Goal: Book appointment/travel/reservation

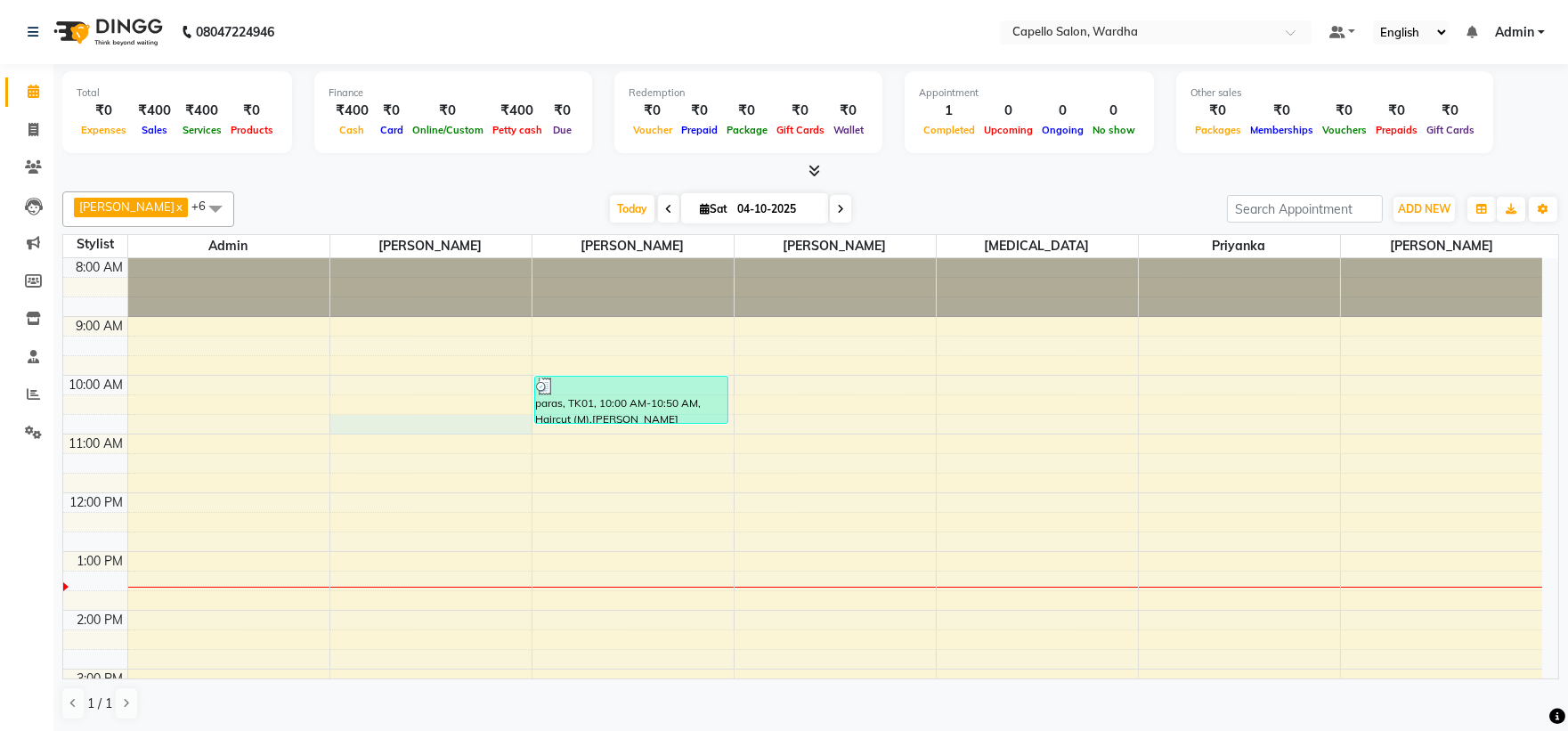
click at [414, 433] on div "8:00 AM 9:00 AM 10:00 AM 11:00 AM 12:00 PM 1:00 PM 2:00 PM 3:00 PM 4:00 PM 5:00…" at bounding box center [803, 640] width 1478 height 763
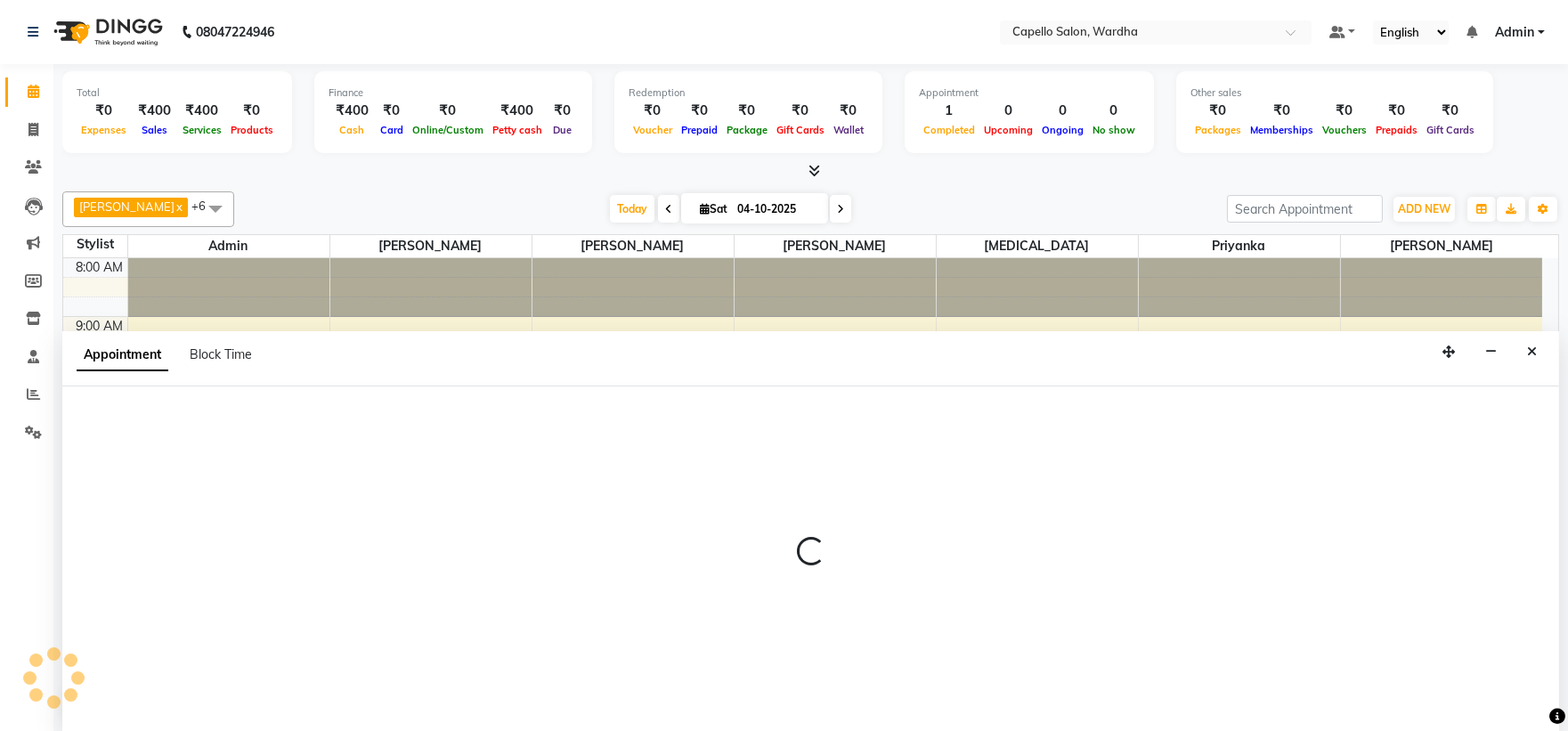
scroll to position [1, 0]
select select "80545"
select select "645"
select select "tentative"
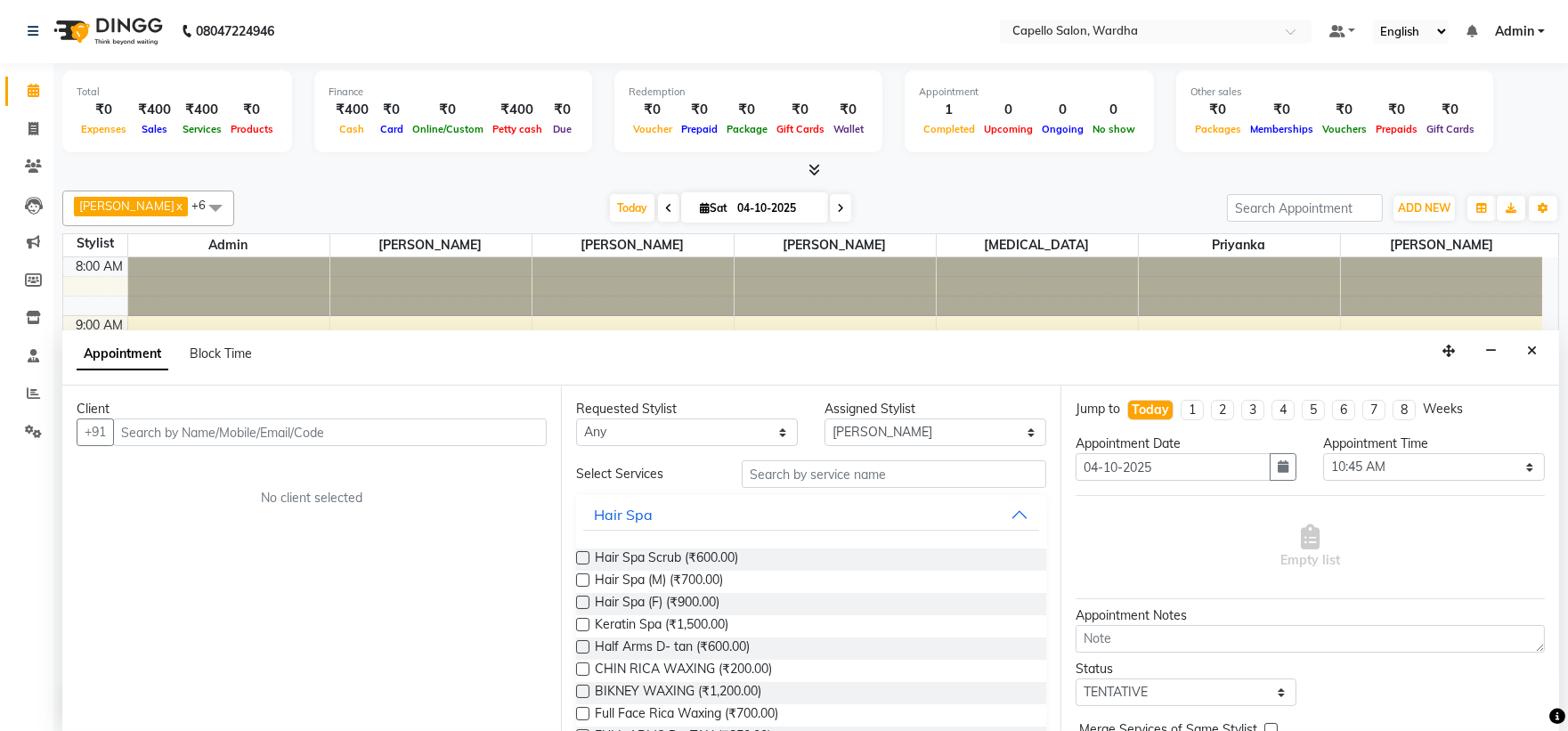
click at [145, 433] on input "text" at bounding box center [329, 432] width 434 height 28
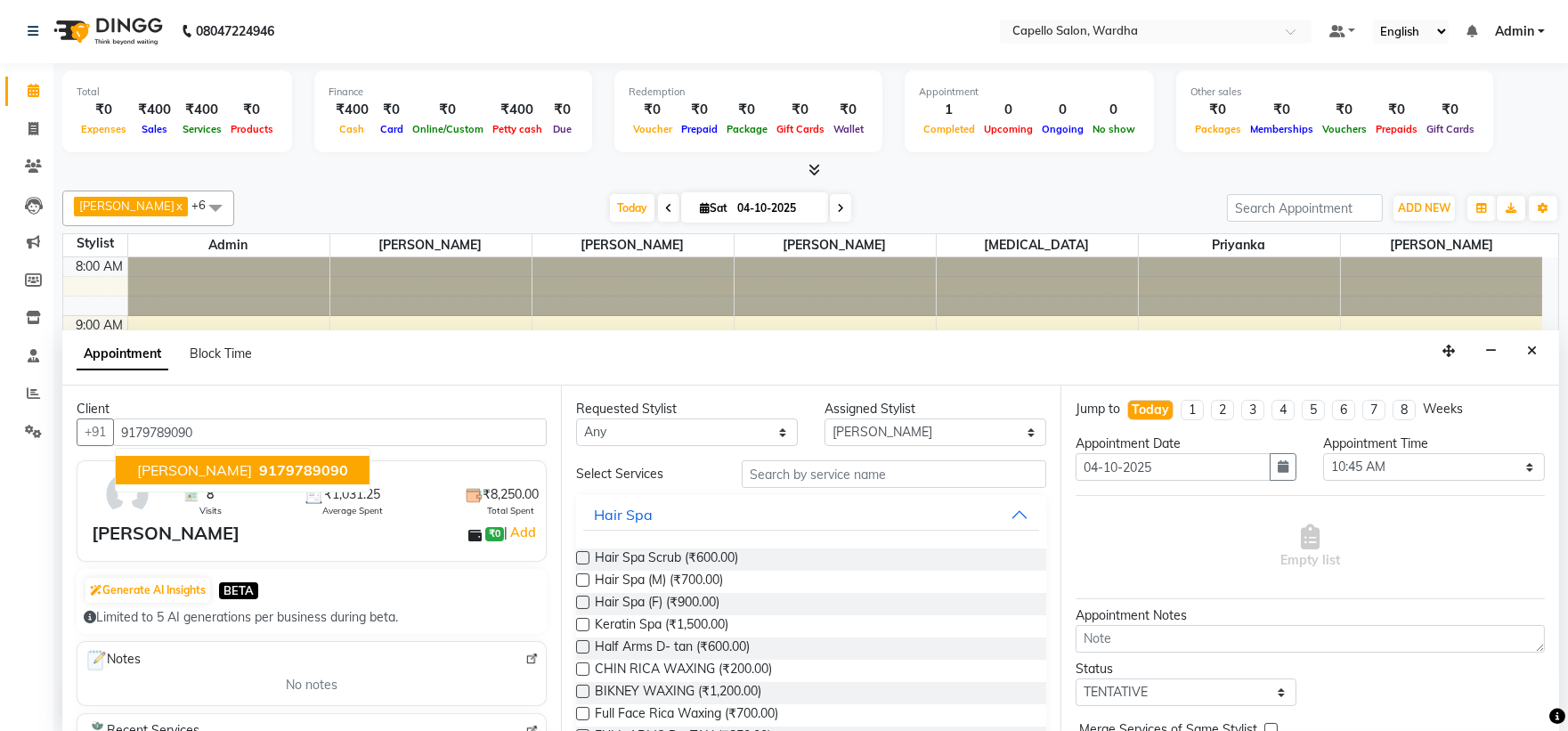
type input "9179789090"
click at [859, 476] on input "text" at bounding box center [894, 474] width 304 height 28
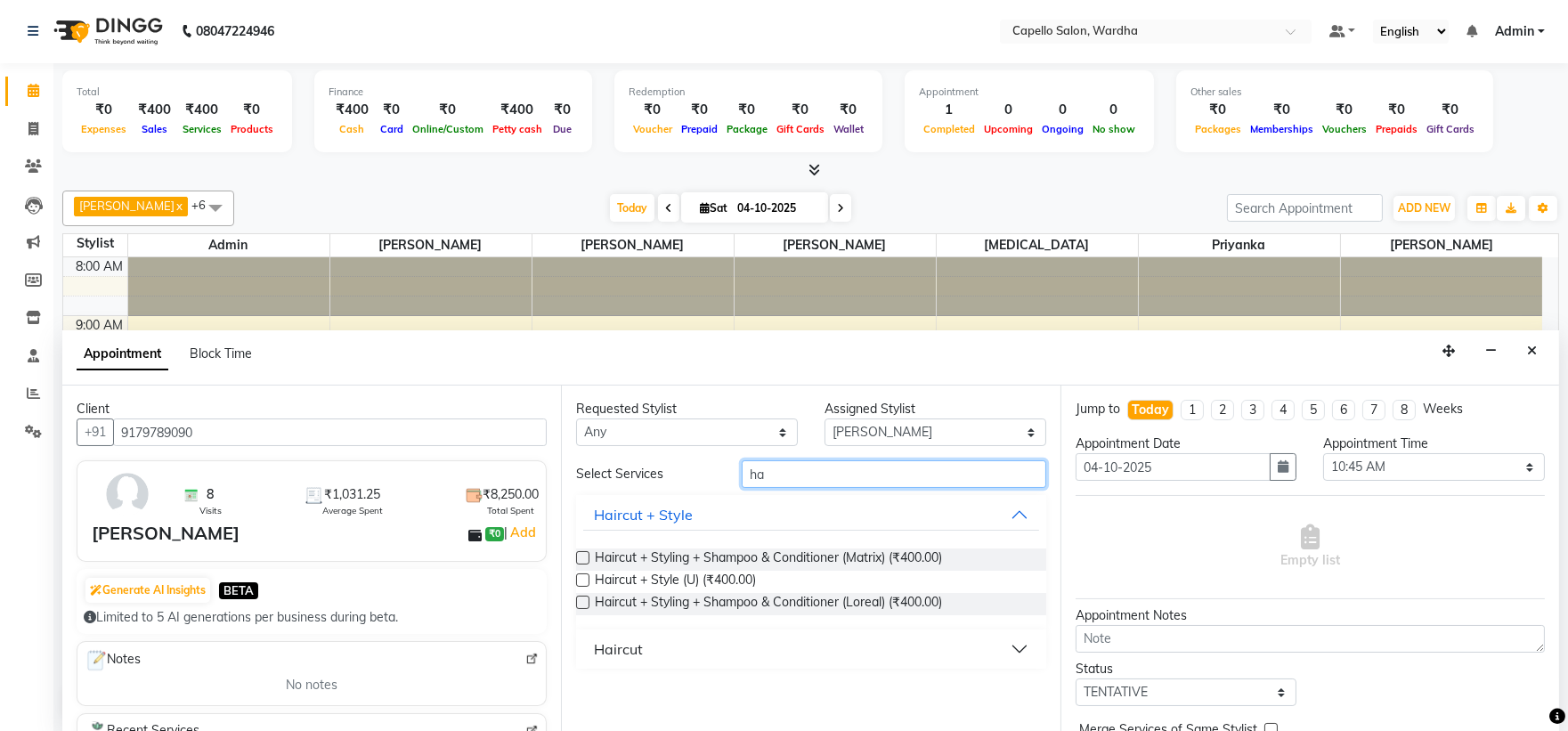
type input "h"
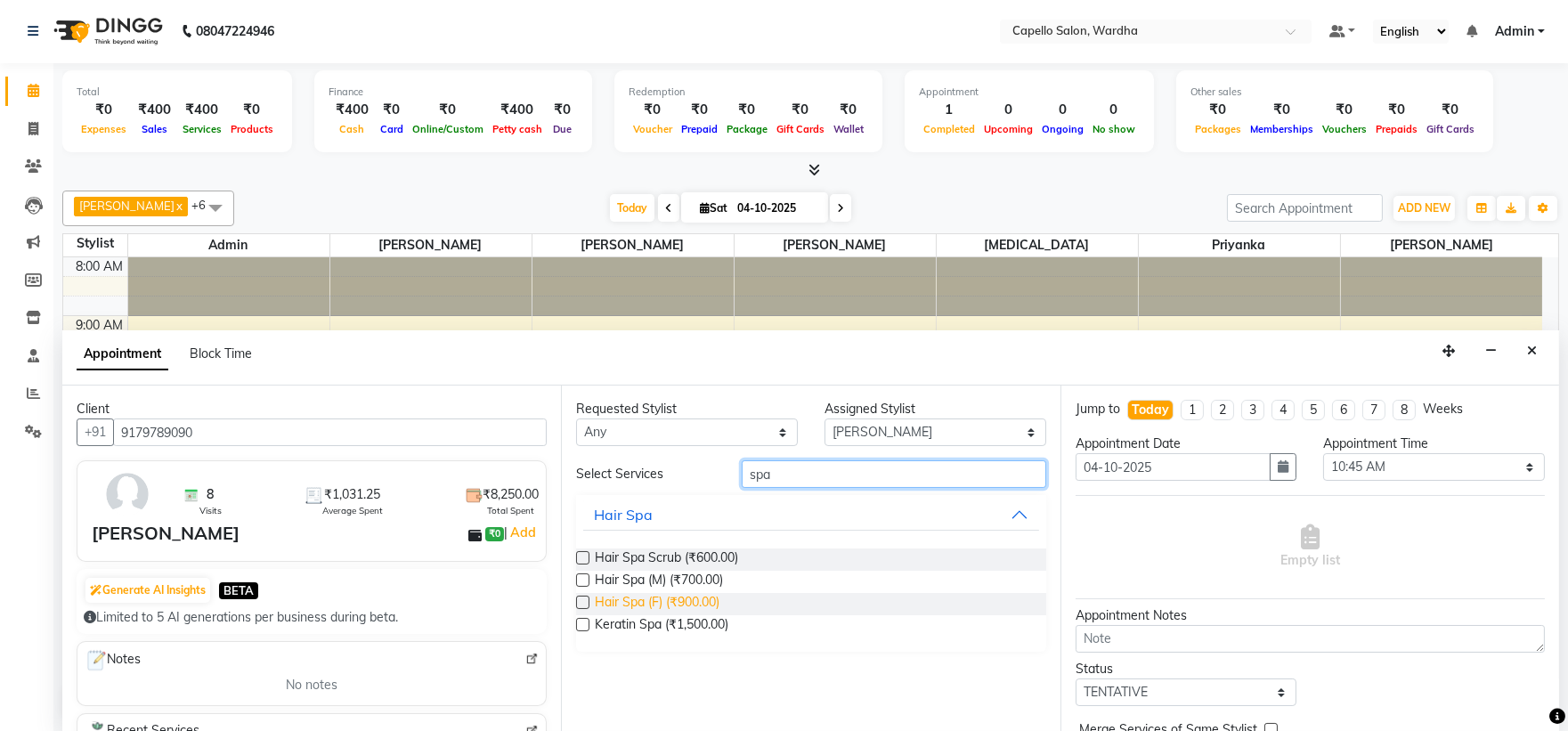
type input "spa"
click at [646, 609] on span "Hair Spa (F) (₹900.00)" at bounding box center [657, 604] width 125 height 22
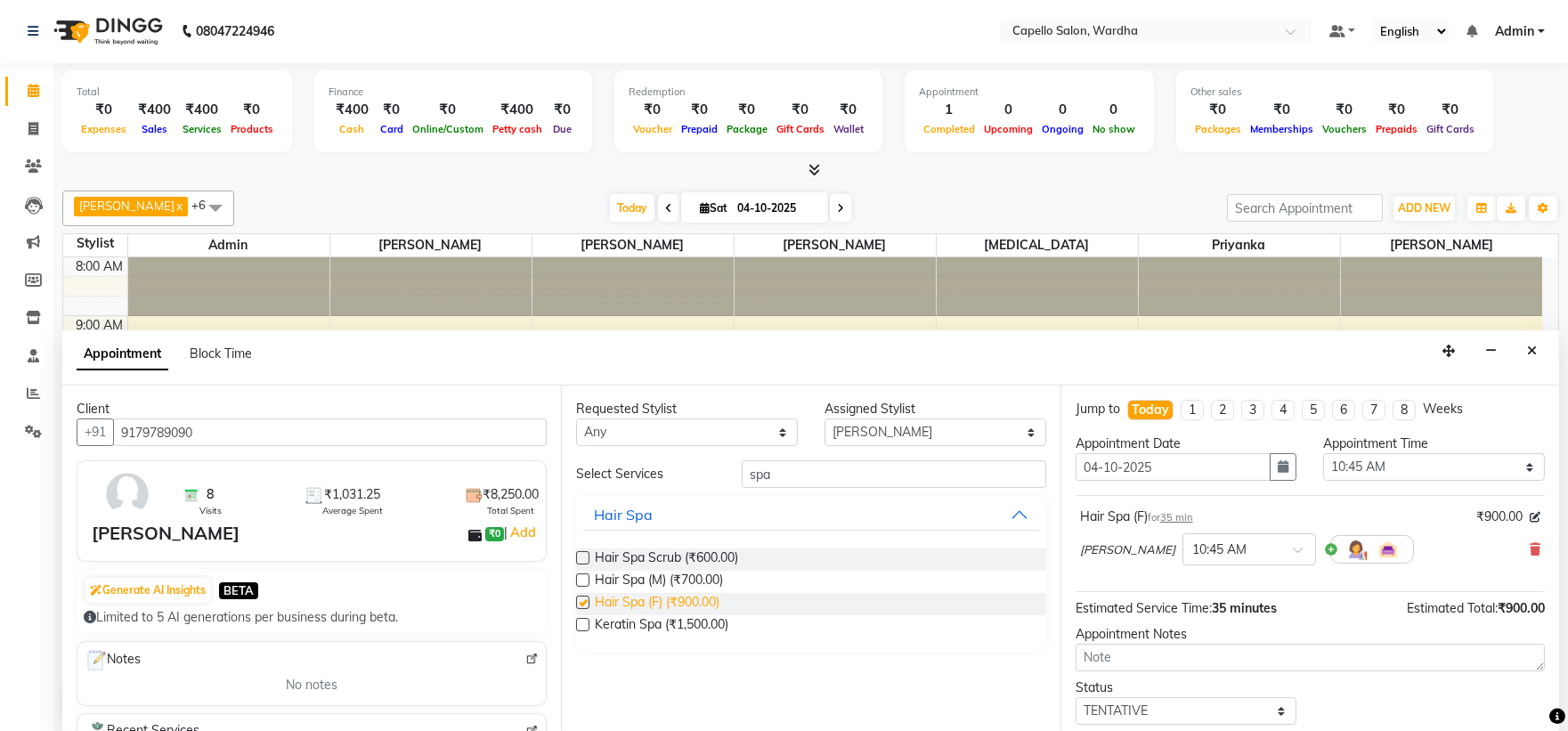
checkbox input "false"
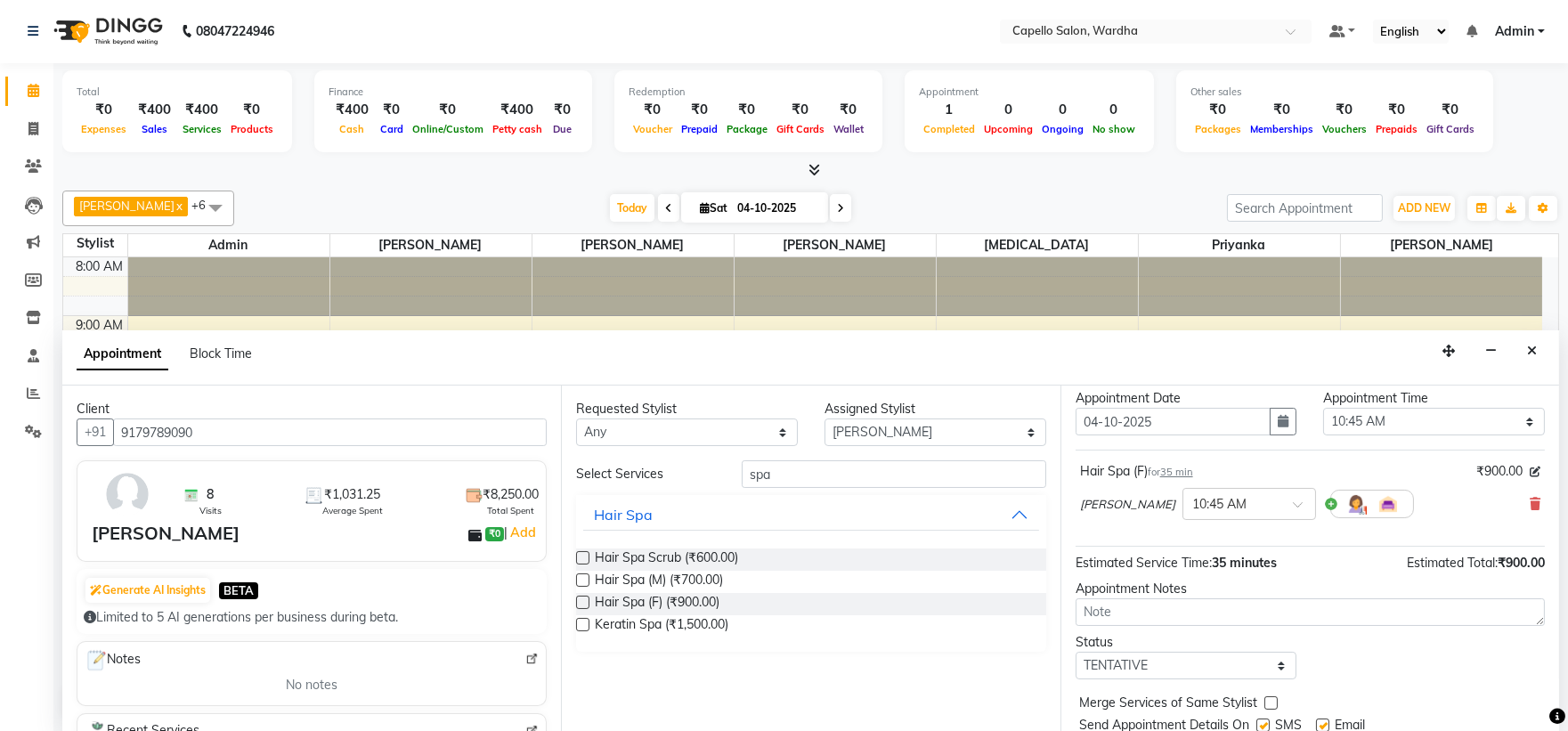
scroll to position [105, 0]
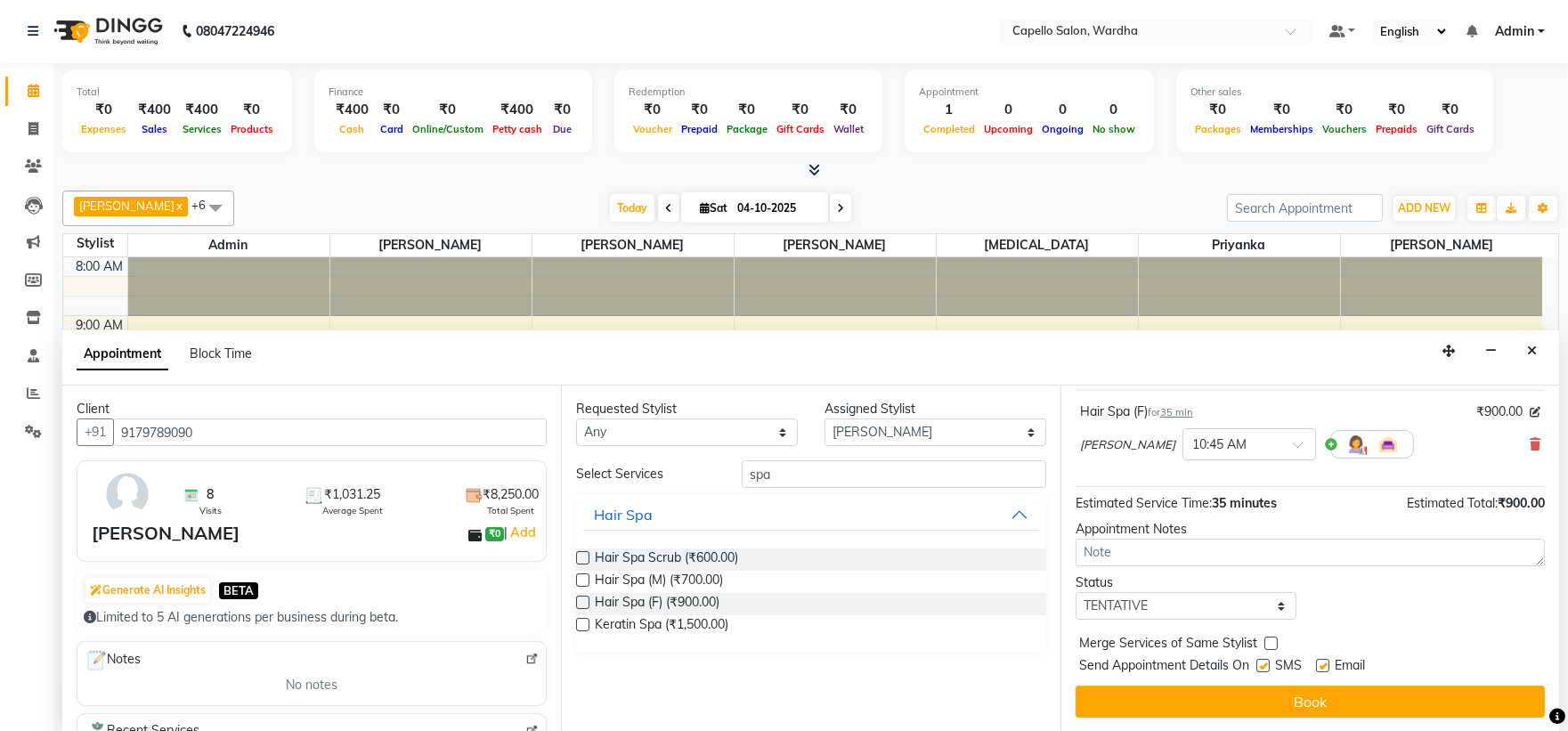
click at [1303, 701] on button "Book" at bounding box center [1309, 701] width 469 height 32
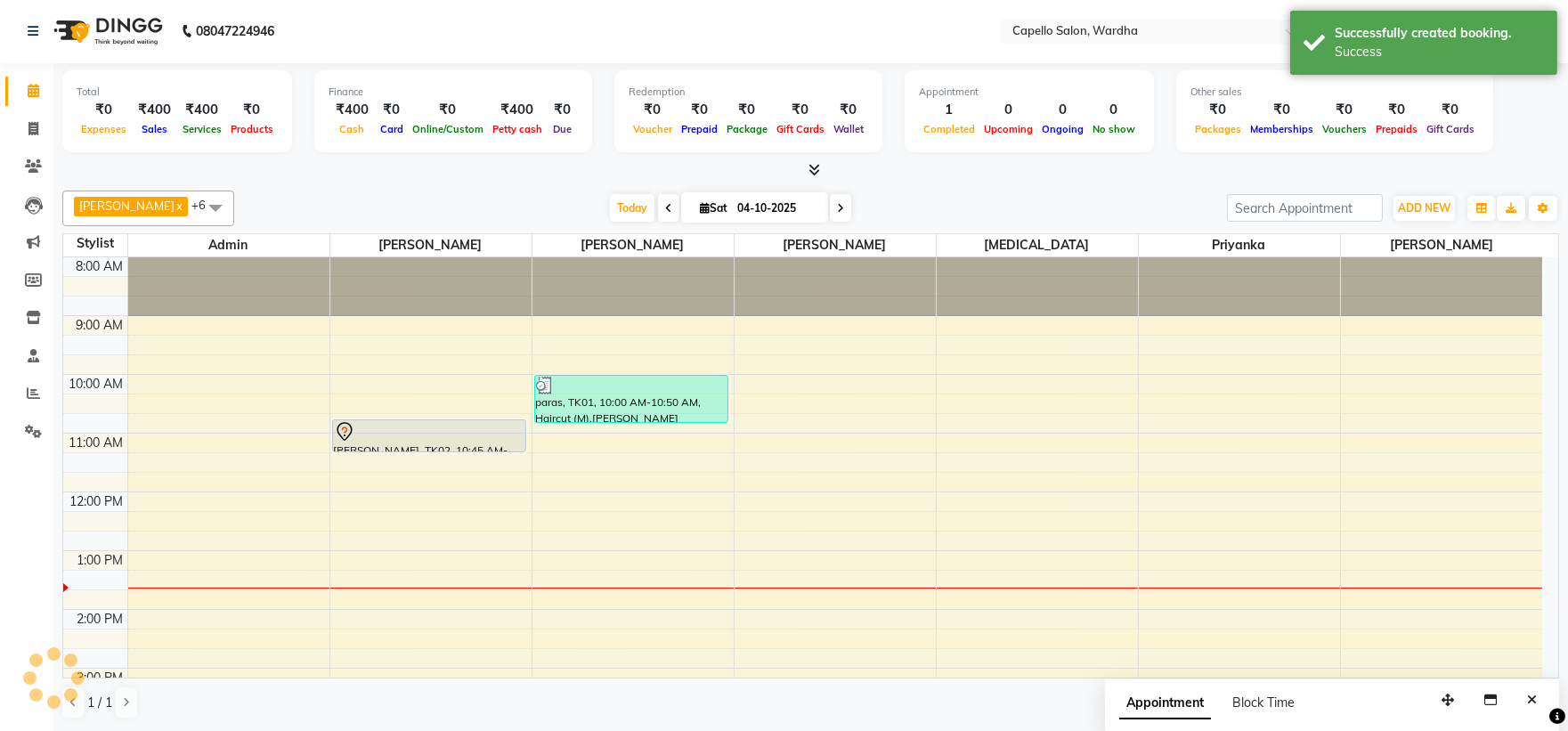
scroll to position [0, 0]
